Goal: Use online tool/utility: Utilize a website feature to perform a specific function

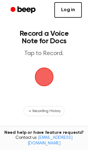
click at [70, 10] on link "Log in" at bounding box center [69, 10] width 28 height 16
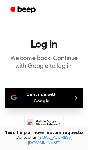
click at [55, 94] on button "Continue with Google" at bounding box center [44, 98] width 79 height 20
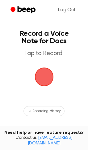
click at [47, 82] on span "button" at bounding box center [44, 77] width 22 height 22
click at [41, 87] on span "button" at bounding box center [44, 77] width 20 height 20
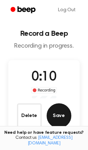
click at [58, 116] on button "Save" at bounding box center [59, 115] width 25 height 25
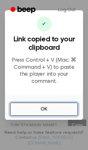
click at [57, 106] on button "OK" at bounding box center [44, 109] width 69 height 14
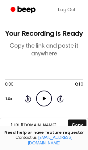
click at [45, 98] on icon at bounding box center [44, 98] width 3 height 4
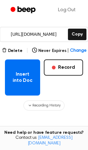
scroll to position [93, 0]
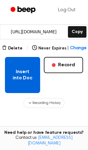
click at [20, 75] on button "Insert into Doc" at bounding box center [22, 75] width 35 height 36
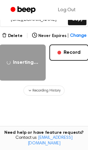
scroll to position [92, 0]
